Goal: Transaction & Acquisition: Purchase product/service

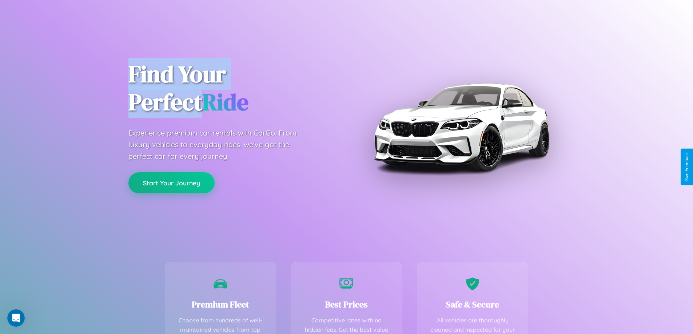
click at [171, 183] on button "Start Your Journey" at bounding box center [171, 182] width 86 height 21
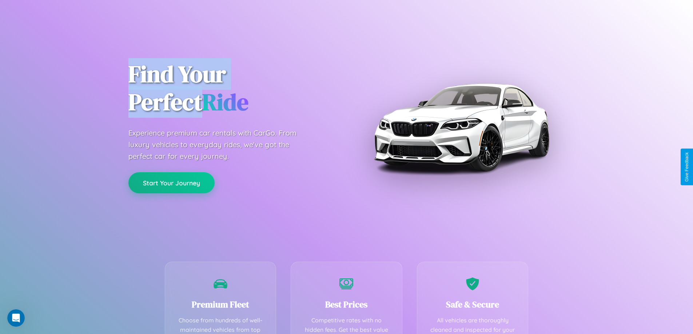
click at [171, 183] on button "Start Your Journey" at bounding box center [171, 182] width 86 height 21
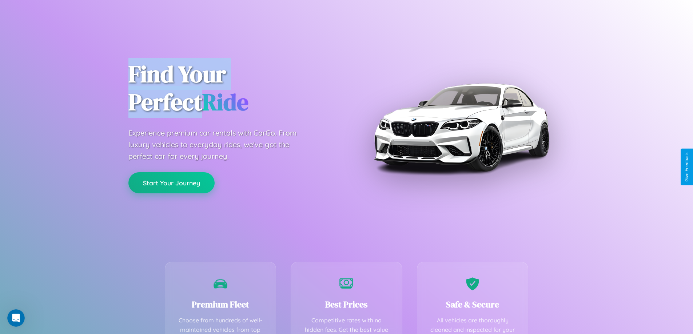
click at [171, 183] on button "Start Your Journey" at bounding box center [171, 182] width 86 height 21
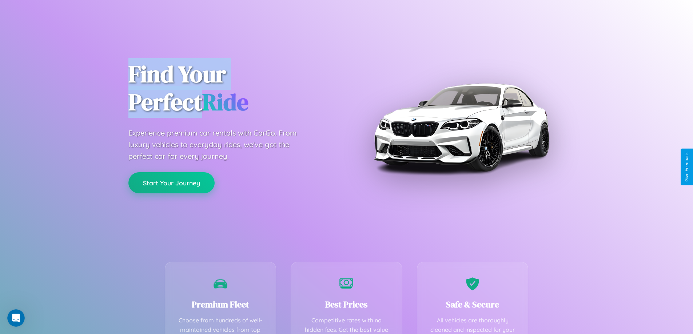
click at [171, 183] on button "Start Your Journey" at bounding box center [171, 182] width 86 height 21
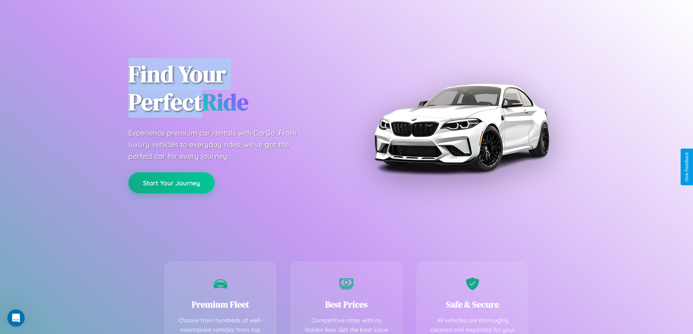
click at [171, 183] on button "Start Your Journey" at bounding box center [171, 182] width 86 height 21
